Goal: Task Accomplishment & Management: Manage account settings

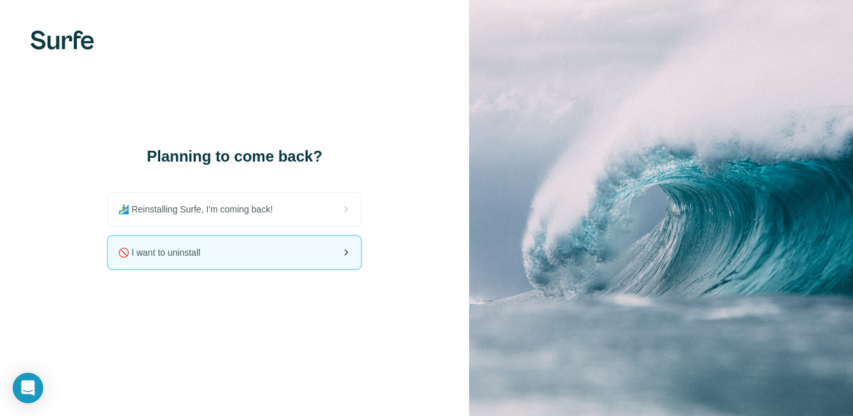
click at [230, 262] on div "🚫 I want to uninstall" at bounding box center [234, 252] width 253 height 33
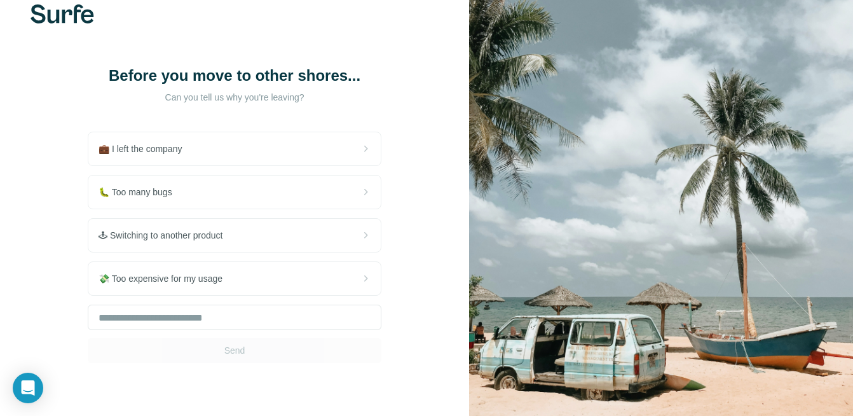
scroll to position [27, 0]
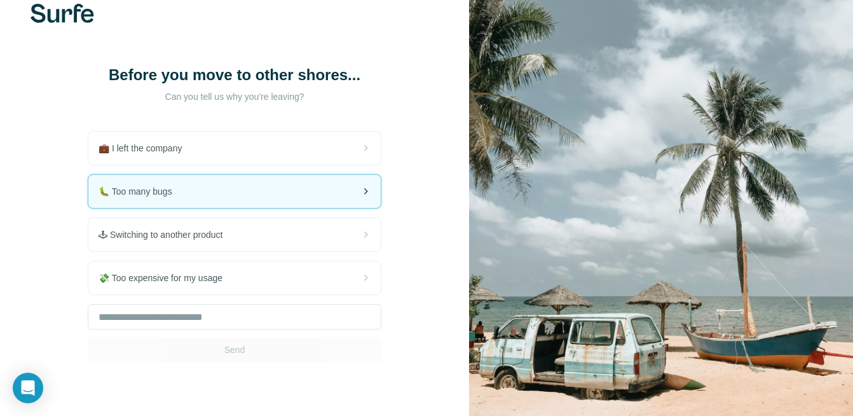
click at [203, 188] on div "🐛 Too many bugs" at bounding box center [234, 191] width 292 height 33
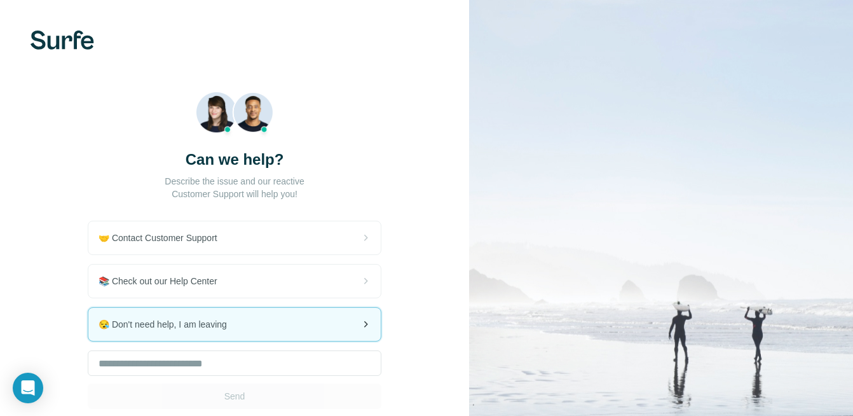
scroll to position [85, 0]
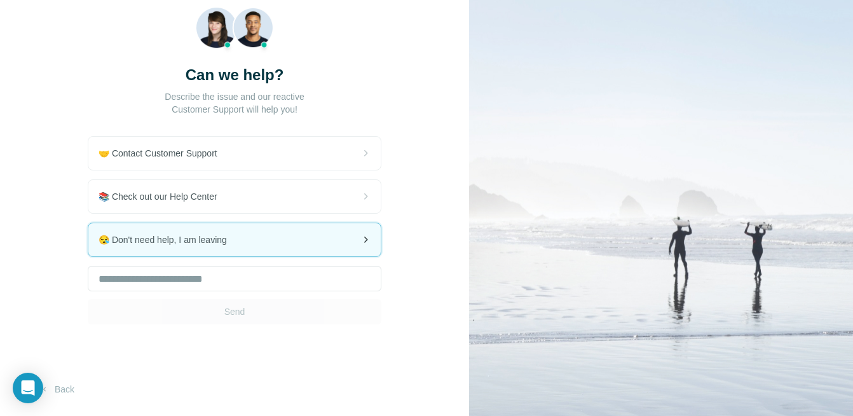
click at [206, 246] on div "😪 Don't need help, I am leaving" at bounding box center [234, 239] width 292 height 33
